Goal: Navigation & Orientation: Find specific page/section

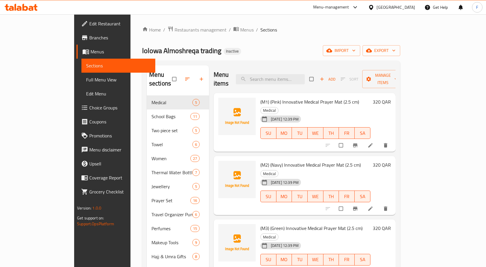
click at [376, 8] on div at bounding box center [372, 7] width 8 height 6
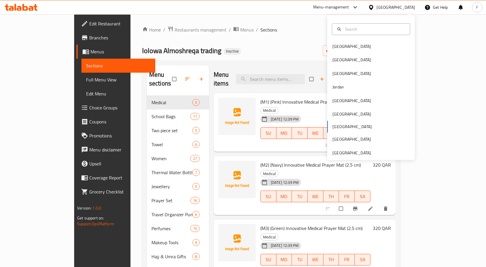
click at [349, 6] on div "Menu-management" at bounding box center [331, 7] width 36 height 7
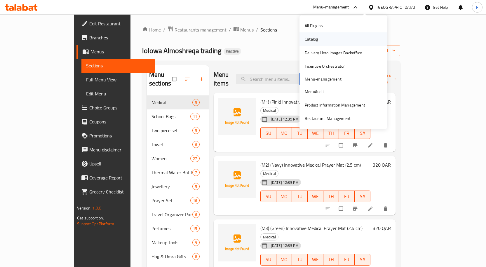
click at [317, 41] on div "Catalog" at bounding box center [311, 39] width 13 height 6
